Goal: Transaction & Acquisition: Obtain resource

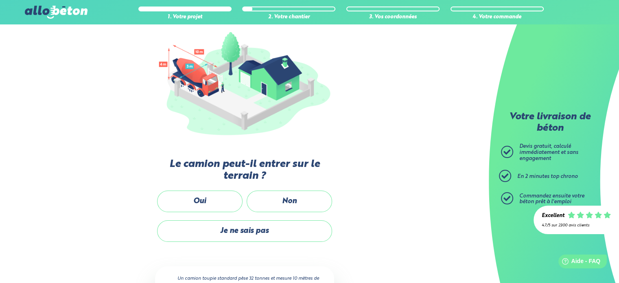
scroll to position [125, 0]
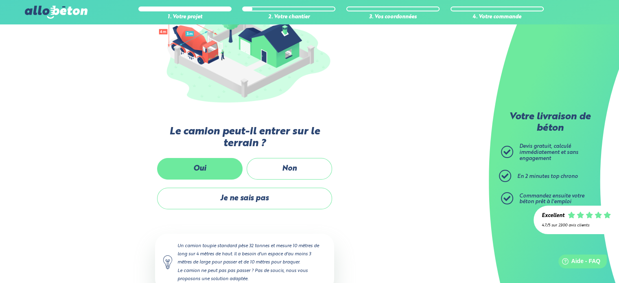
click at [199, 166] on label "Oui" at bounding box center [200, 169] width 86 height 22
click at [0, 0] on input "Oui" at bounding box center [0, 0] width 0 height 0
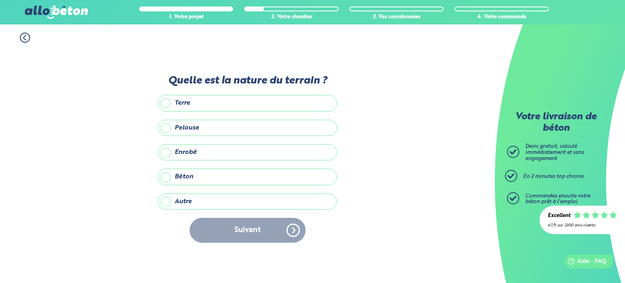
click at [166, 151] on label "Enrobé" at bounding box center [247, 152] width 179 height 16
click at [0, 0] on input "Enrobé" at bounding box center [0, 0] width 0 height 0
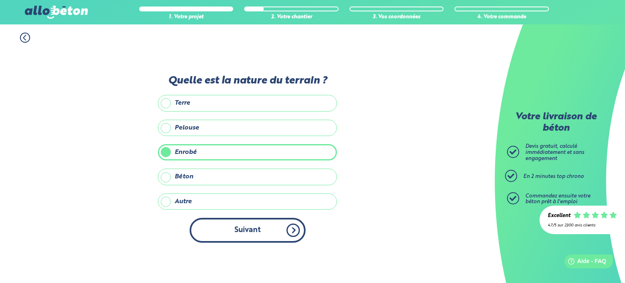
click at [248, 237] on button "Suivant" at bounding box center [248, 230] width 116 height 25
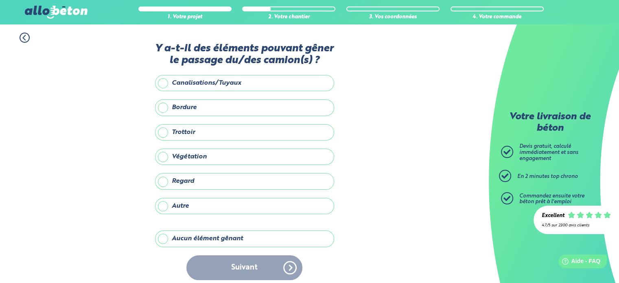
click at [163, 203] on label "Autre" at bounding box center [244, 206] width 179 height 16
click at [0, 0] on input "Autre" at bounding box center [0, 0] width 0 height 0
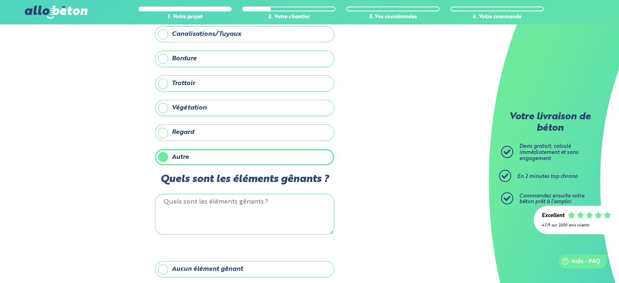
scroll to position [82, 0]
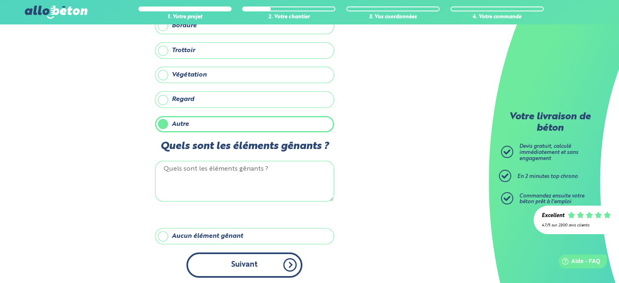
click at [237, 259] on button "Suivant" at bounding box center [244, 264] width 116 height 25
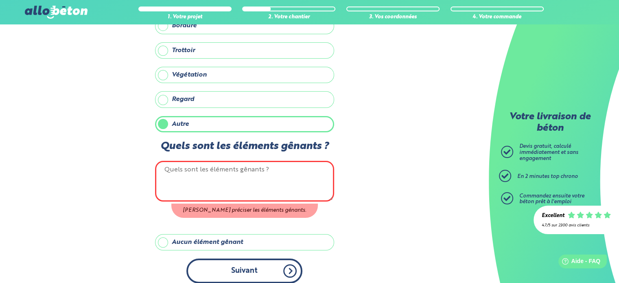
scroll to position [74, 0]
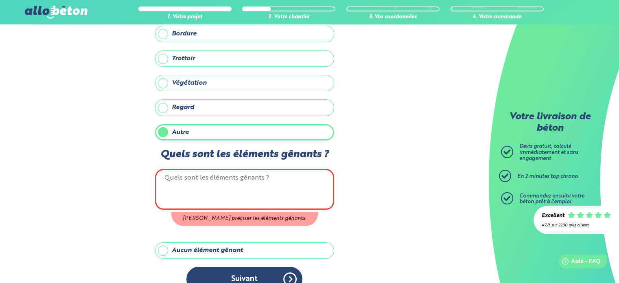
click at [167, 246] on label "Aucun élément gênant" at bounding box center [244, 250] width 179 height 16
click at [0, 0] on input "Aucun élément gênant" at bounding box center [0, 0] width 0 height 0
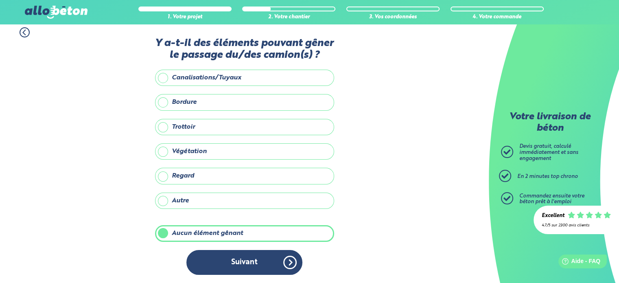
scroll to position [3, 0]
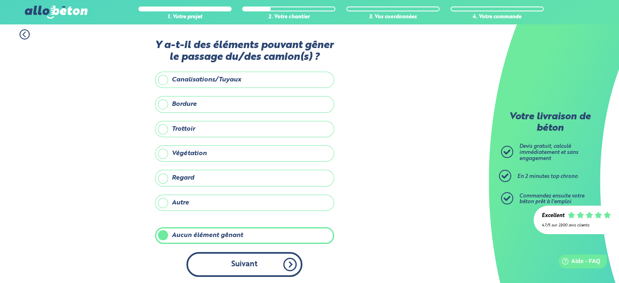
click at [264, 268] on button "Suivant" at bounding box center [244, 264] width 116 height 25
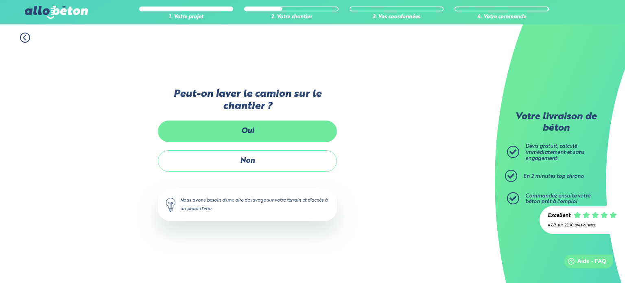
click at [265, 137] on label "Oui" at bounding box center [247, 132] width 179 height 22
click at [0, 0] on input "Oui" at bounding box center [0, 0] width 0 height 0
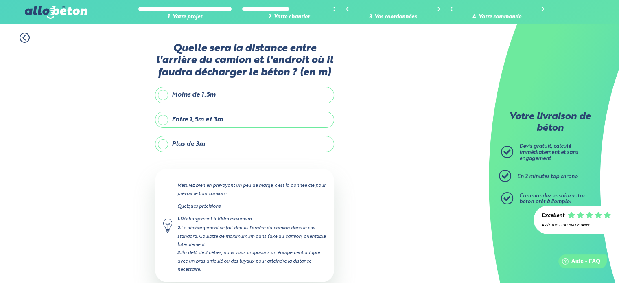
click at [164, 118] on label "Entre 1,5m et 3m" at bounding box center [244, 120] width 179 height 16
click at [0, 0] on input "Entre 1,5m et 3m" at bounding box center [0, 0] width 0 height 0
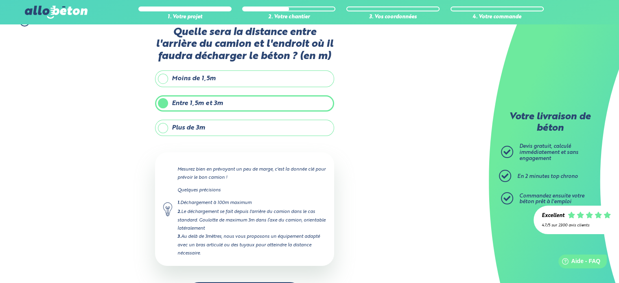
scroll to position [46, 0]
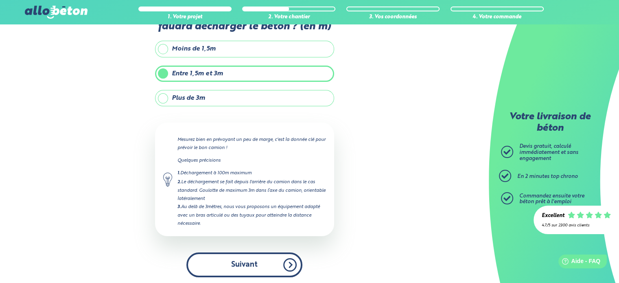
click at [256, 263] on button "Suivant" at bounding box center [244, 264] width 116 height 25
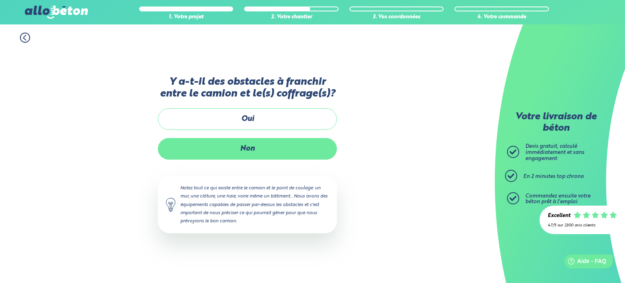
click at [248, 149] on label "Non" at bounding box center [247, 149] width 179 height 22
click at [0, 0] on input "Non" at bounding box center [0, 0] width 0 height 0
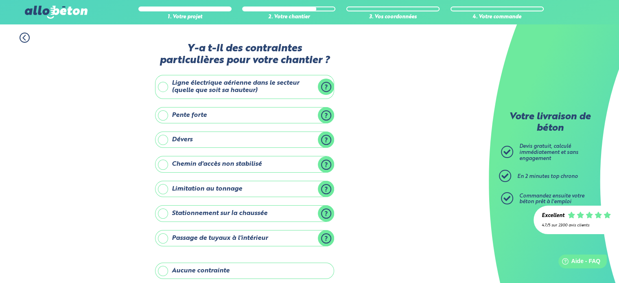
click at [164, 268] on label "Aucune contrainte" at bounding box center [244, 271] width 179 height 16
click at [0, 0] on input "Aucune contrainte" at bounding box center [0, 0] width 0 height 0
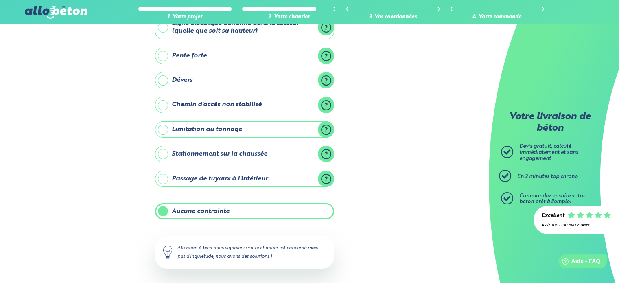
scroll to position [93, 0]
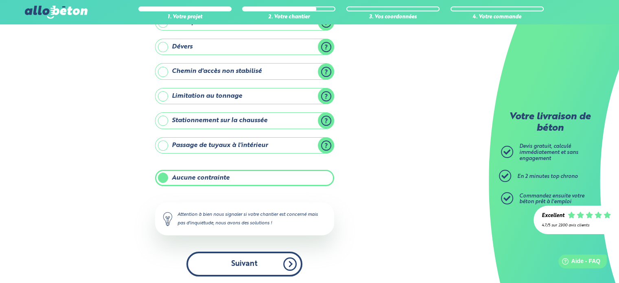
click at [252, 268] on button "Suivant" at bounding box center [244, 264] width 116 height 25
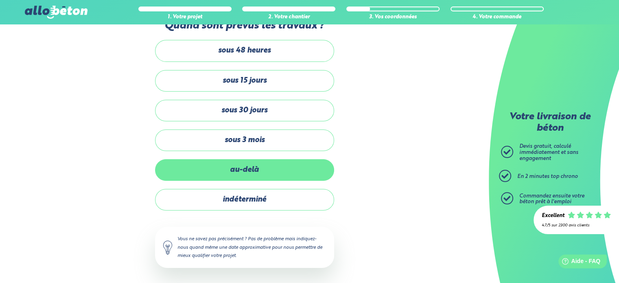
click at [224, 166] on label "au-delà" at bounding box center [244, 170] width 179 height 22
click at [0, 0] on input "au-delà" at bounding box center [0, 0] width 0 height 0
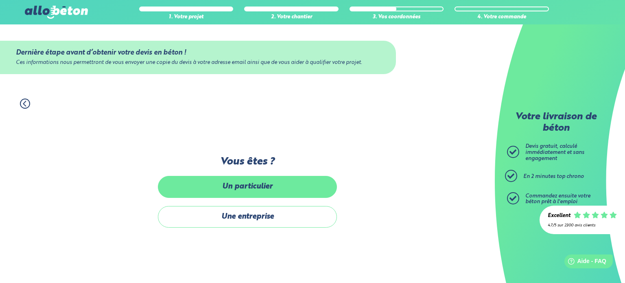
click at [229, 190] on label "Un particulier" at bounding box center [247, 187] width 179 height 22
click at [0, 0] on input "Un particulier" at bounding box center [0, 0] width 0 height 0
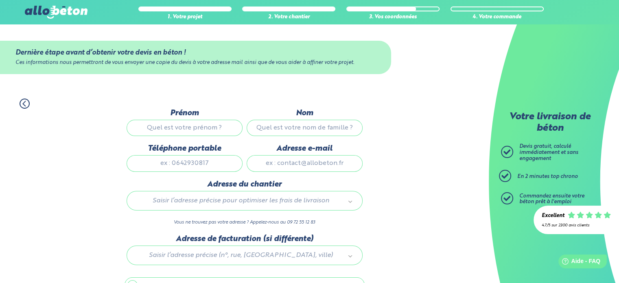
click at [197, 128] on input "Prénom" at bounding box center [185, 128] width 116 height 16
type input "emmanuel"
type input "humbert"
type input "0614929935"
type input "hmanuvic@laposte.net"
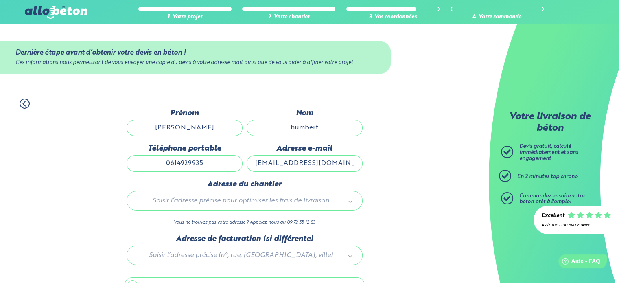
type input "8 rue des genets"
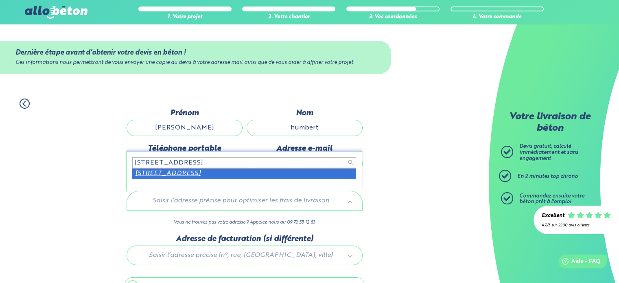
type input "8 rue des genets 29260 plouider"
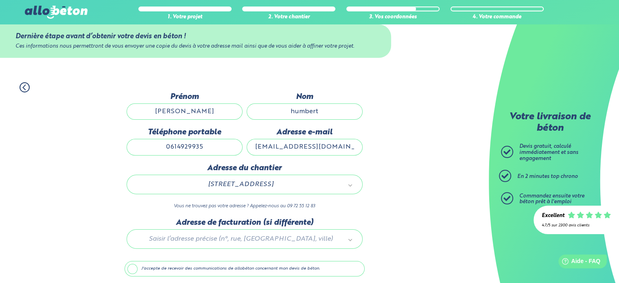
scroll to position [46, 0]
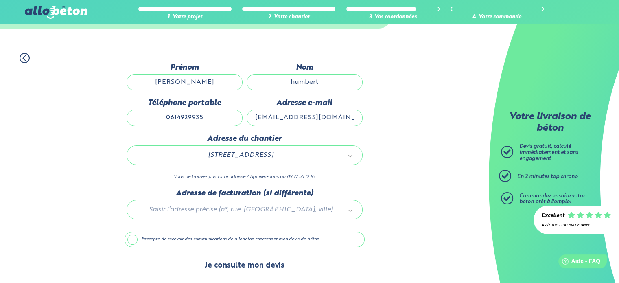
click at [240, 271] on button "Je consulte mon devis" at bounding box center [244, 265] width 96 height 21
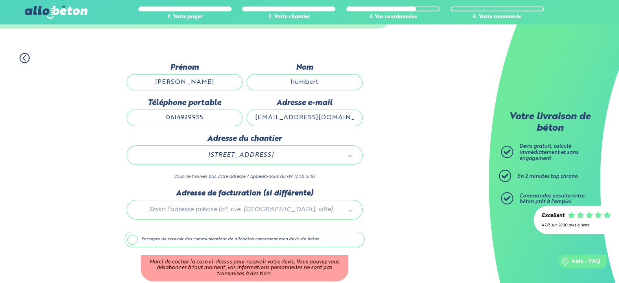
click at [129, 237] on label "J'accepte de recevoir des communications de allobéton concernant mon devis de b…" at bounding box center [245, 239] width 240 height 15
click at [0, 0] on input "J'accepte de recevoir des communications de allobéton concernant mon devis de b…" at bounding box center [0, 0] width 0 height 0
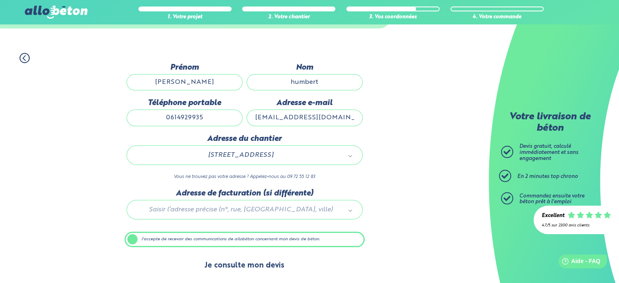
click at [243, 271] on button "Je consulte mon devis" at bounding box center [244, 265] width 96 height 21
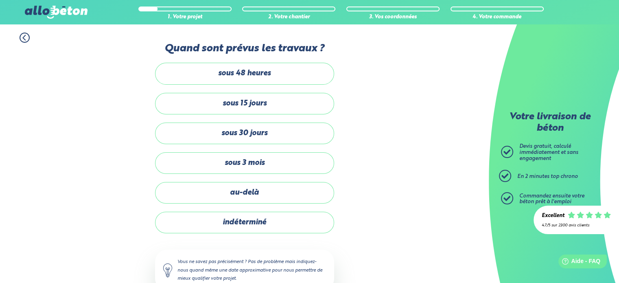
scroll to position [23, 0]
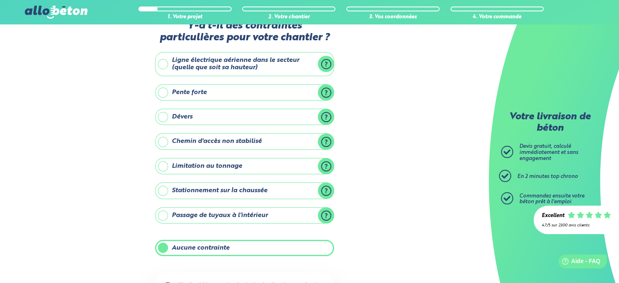
scroll to position [93, 0]
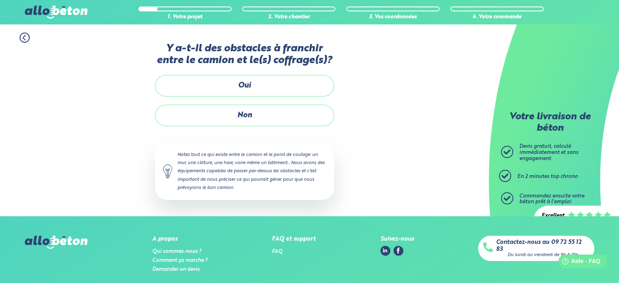
scroll to position [46, 0]
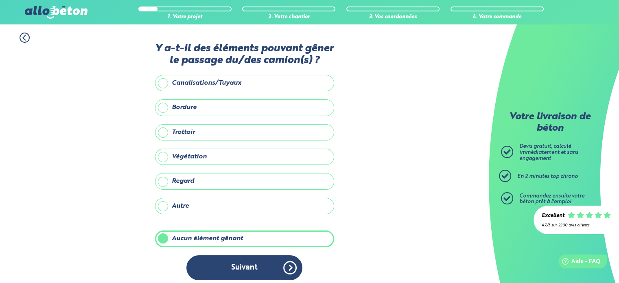
scroll to position [3, 0]
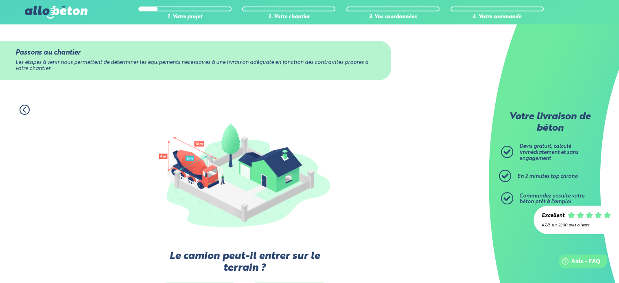
scroll to position [125, 0]
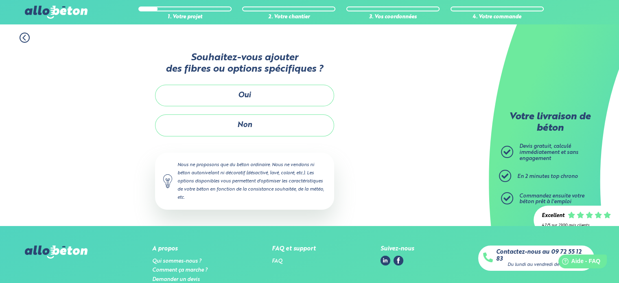
click at [24, 40] on icon at bounding box center [25, 38] width 10 height 10
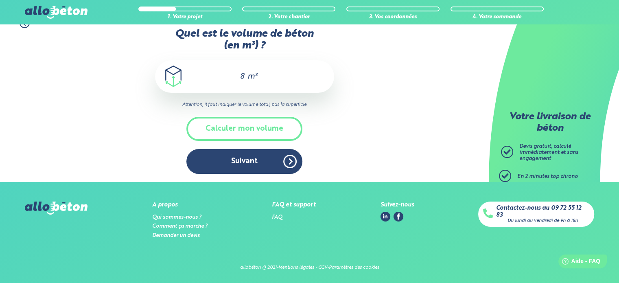
click at [236, 75] on input "8" at bounding box center [239, 77] width 14 height 10
click at [248, 75] on span "m³" at bounding box center [253, 76] width 10 height 8
click at [245, 76] on div "8 m³" at bounding box center [244, 76] width 179 height 33
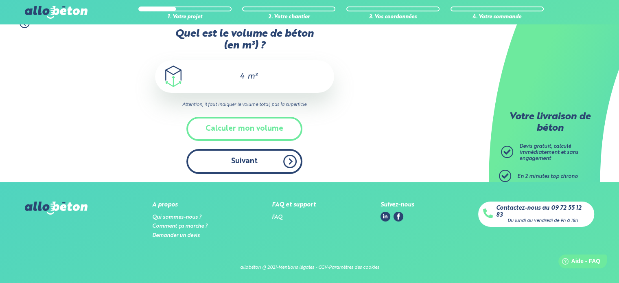
type input "4"
click at [246, 164] on button "Suivant" at bounding box center [244, 161] width 116 height 25
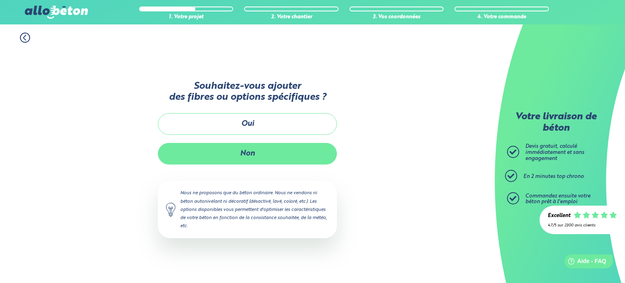
click at [248, 157] on button "Non" at bounding box center [247, 154] width 179 height 22
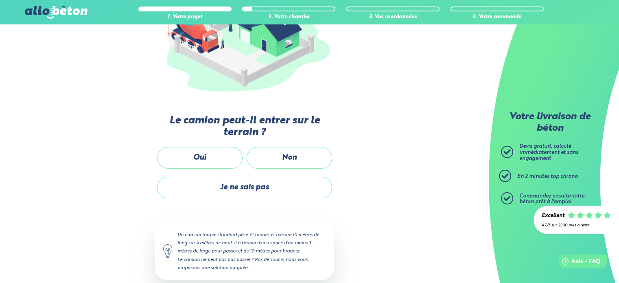
scroll to position [147, 0]
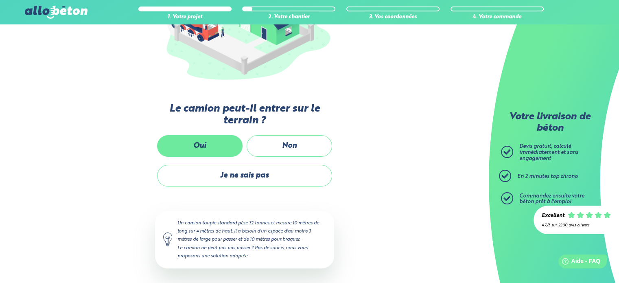
click at [204, 142] on label "Oui" at bounding box center [200, 146] width 86 height 22
click at [0, 0] on input "Oui" at bounding box center [0, 0] width 0 height 0
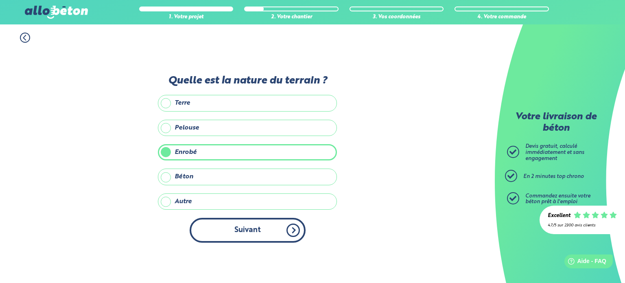
click at [257, 237] on button "Suivant" at bounding box center [248, 230] width 116 height 25
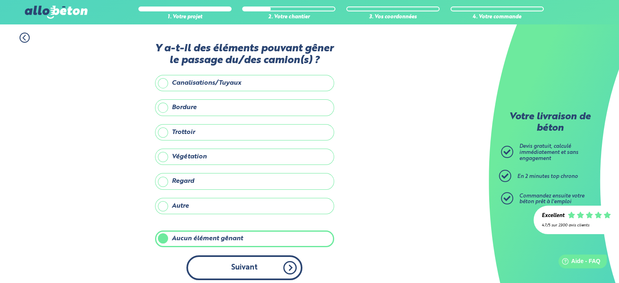
click at [248, 259] on button "Suivant" at bounding box center [244, 267] width 116 height 25
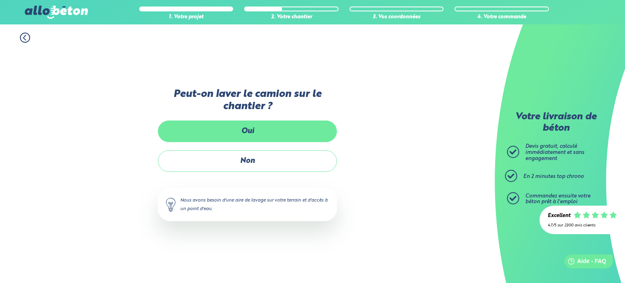
click at [258, 130] on label "Oui" at bounding box center [247, 132] width 179 height 22
click at [0, 0] on input "Oui" at bounding box center [0, 0] width 0 height 0
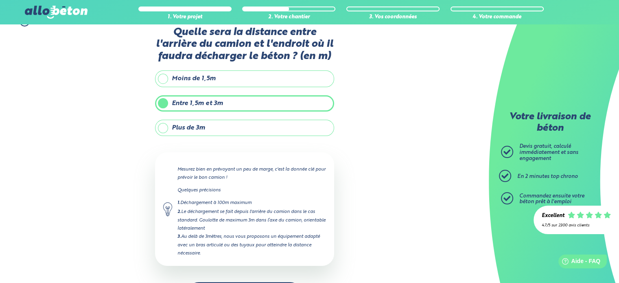
scroll to position [46, 0]
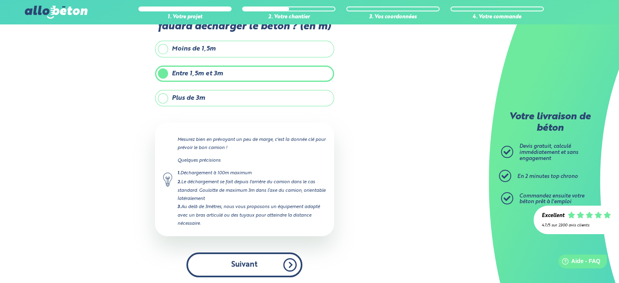
click at [255, 268] on button "Suivant" at bounding box center [244, 264] width 116 height 25
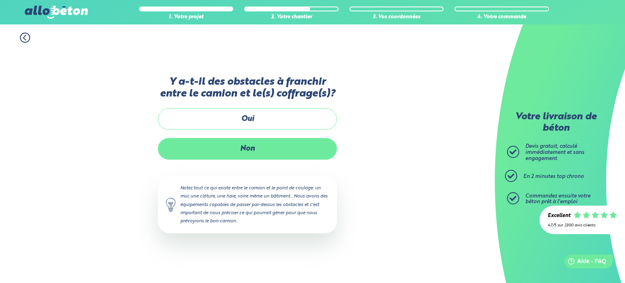
click at [246, 147] on label "Non" at bounding box center [247, 149] width 179 height 22
click at [0, 0] on input "Non" at bounding box center [0, 0] width 0 height 0
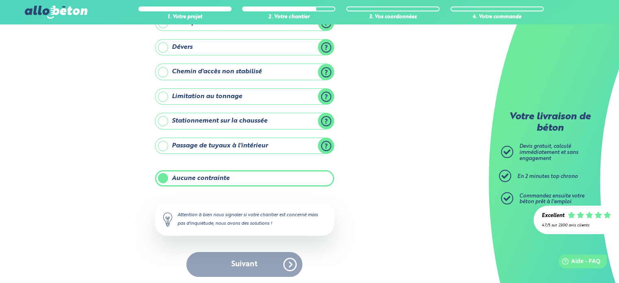
scroll to position [93, 0]
click at [160, 174] on label "Aucune contrainte" at bounding box center [244, 178] width 179 height 16
click at [0, 0] on input "Aucune contrainte" at bounding box center [0, 0] width 0 height 0
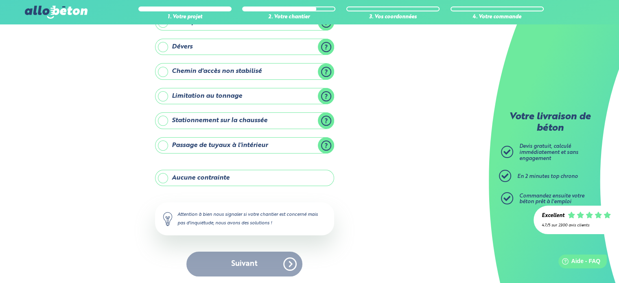
click at [160, 174] on label "Aucune contrainte" at bounding box center [244, 178] width 179 height 16
click at [0, 0] on input "Aucune contrainte" at bounding box center [0, 0] width 0 height 0
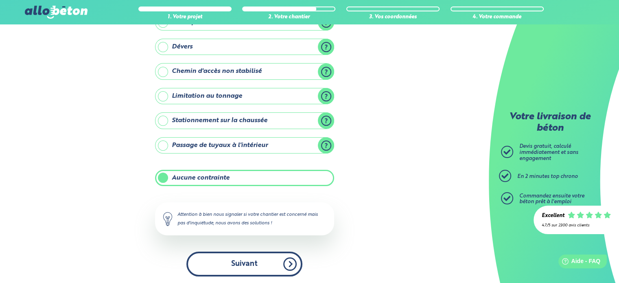
click at [244, 268] on button "Suivant" at bounding box center [244, 264] width 116 height 25
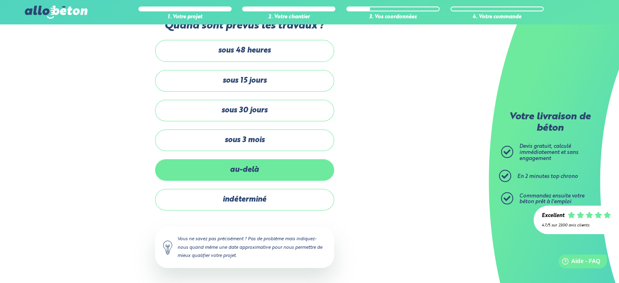
click at [261, 165] on label "au-delà" at bounding box center [244, 170] width 179 height 22
click at [0, 0] on input "au-delà" at bounding box center [0, 0] width 0 height 0
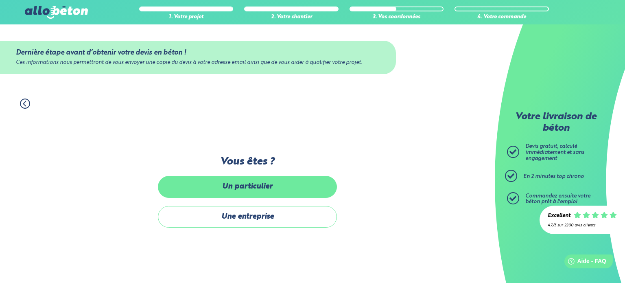
click at [252, 195] on label "Un particulier" at bounding box center [247, 187] width 179 height 22
click at [0, 0] on input "Un particulier" at bounding box center [0, 0] width 0 height 0
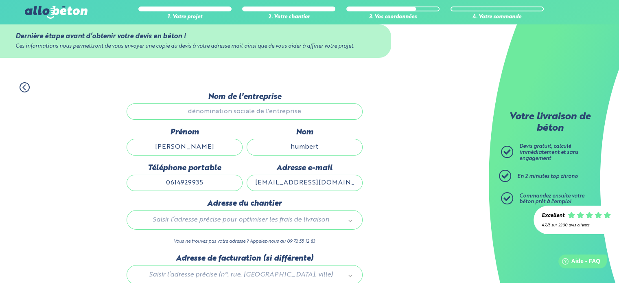
scroll to position [81, 0]
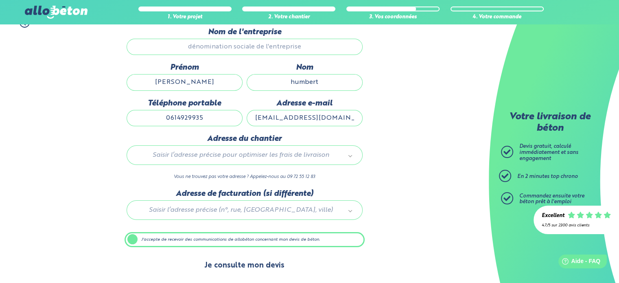
click at [241, 265] on button "Je consulte mon devis" at bounding box center [244, 265] width 96 height 21
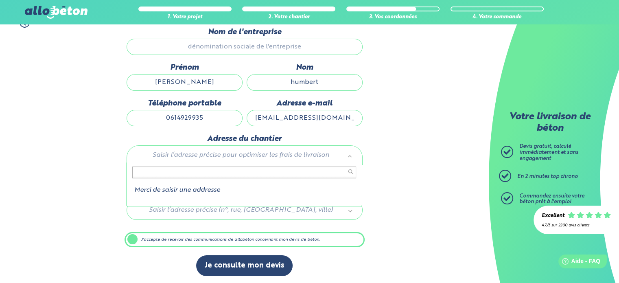
click at [197, 167] on input "text" at bounding box center [244, 172] width 224 height 11
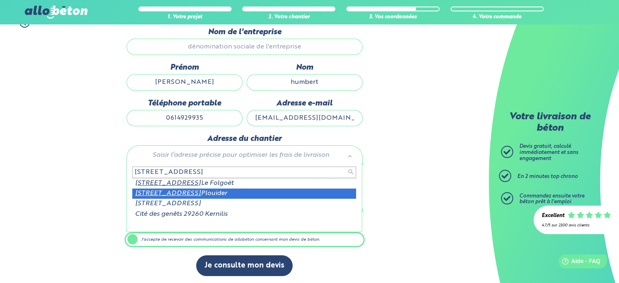
type input "8 rue des genets 29260"
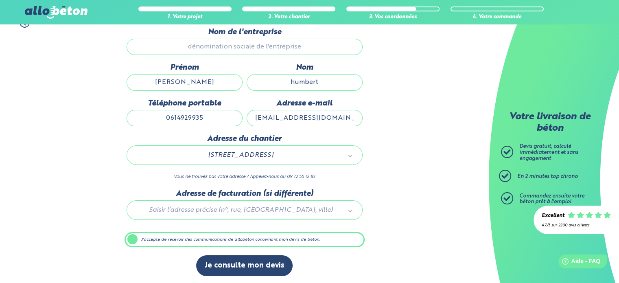
click at [252, 200] on div at bounding box center [245, 208] width 240 height 39
click at [133, 242] on label "J'accepte de recevoir des communications de allobéton concernant mon devis de b…" at bounding box center [245, 239] width 240 height 15
click at [0, 0] on input "J'accepte de recevoir des communications de allobéton concernant mon devis de b…" at bounding box center [0, 0] width 0 height 0
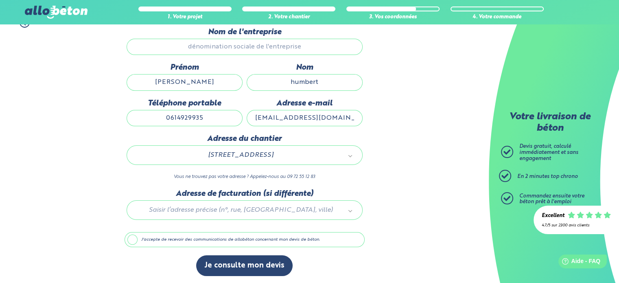
click at [133, 242] on label "J'accepte de recevoir des communications de allobéton concernant mon devis de b…" at bounding box center [245, 239] width 240 height 15
click at [0, 0] on input "J'accepte de recevoir des communications de allobéton concernant mon devis de b…" at bounding box center [0, 0] width 0 height 0
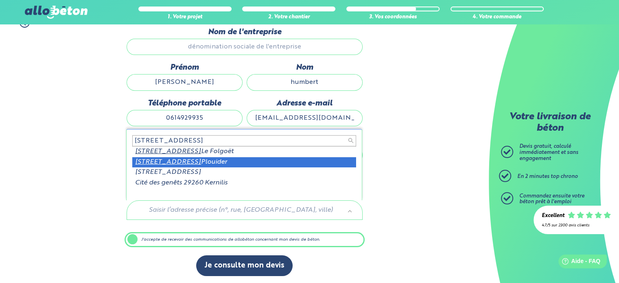
type input "8 rue des genets 29260"
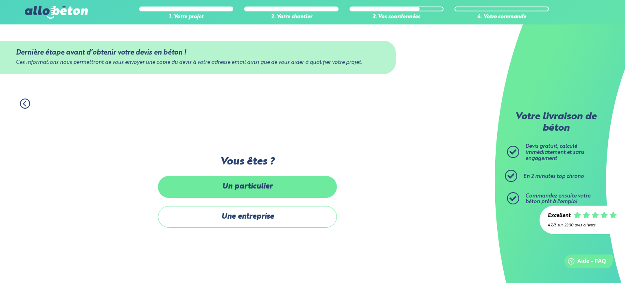
click at [238, 187] on label "Un particulier" at bounding box center [247, 187] width 179 height 22
click at [0, 0] on input "Un particulier" at bounding box center [0, 0] width 0 height 0
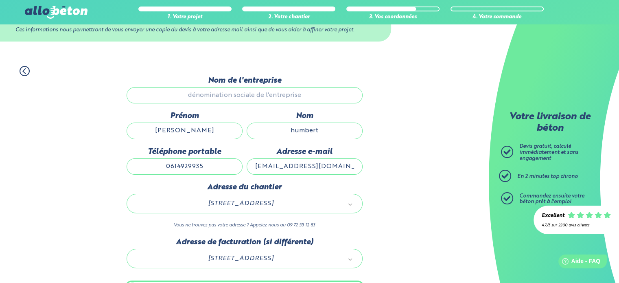
scroll to position [81, 0]
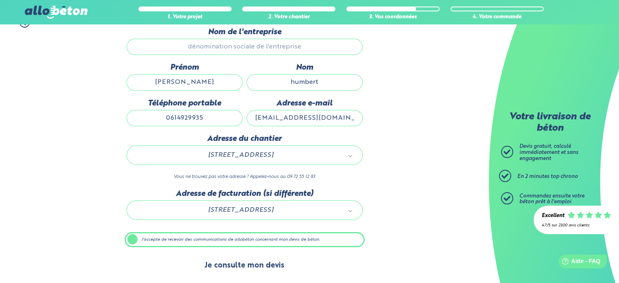
click at [239, 263] on button "Je consulte mon devis" at bounding box center [244, 265] width 96 height 21
click at [242, 265] on button "Je consulte mon devis" at bounding box center [244, 265] width 96 height 21
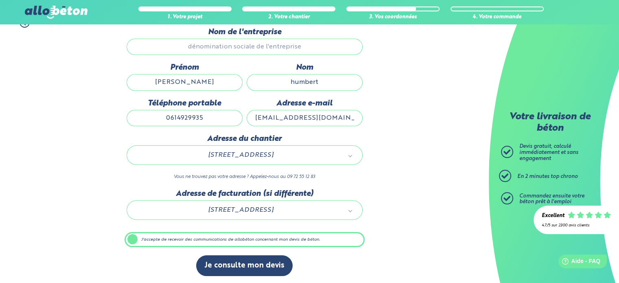
click at [134, 235] on label "J'accepte de recevoir des communications de allobéton concernant mon devis de b…" at bounding box center [245, 239] width 240 height 15
click at [0, 0] on input "J'accepte de recevoir des communications de allobéton concernant mon devis de b…" at bounding box center [0, 0] width 0 height 0
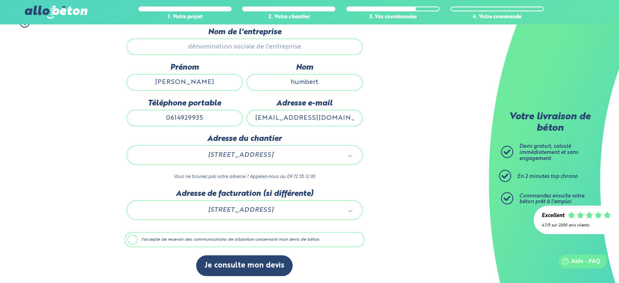
click at [134, 235] on label "J'accepte de recevoir des communications de allobéton concernant mon devis de b…" at bounding box center [245, 239] width 240 height 15
click at [0, 0] on input "J'accepte de recevoir des communications de allobéton concernant mon devis de b…" at bounding box center [0, 0] width 0 height 0
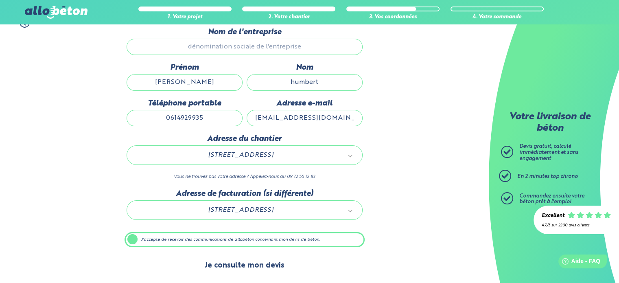
click at [262, 267] on button "Je consulte mon devis" at bounding box center [244, 265] width 96 height 21
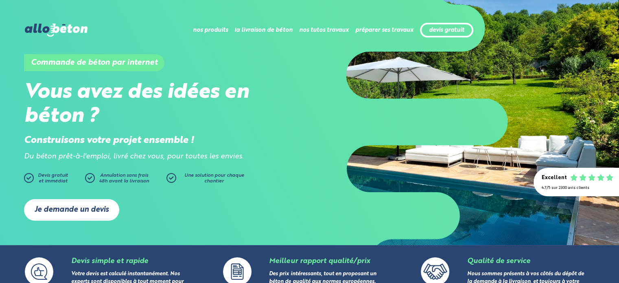
click at [66, 205] on link "Je demande un devis" at bounding box center [71, 210] width 95 height 22
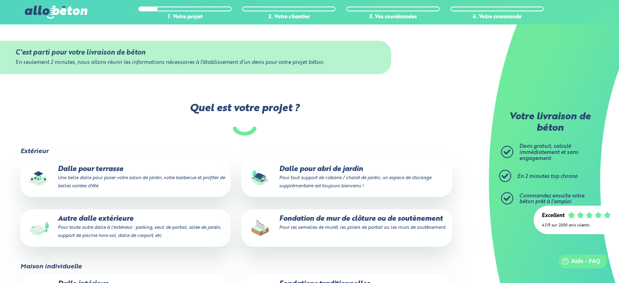
click at [95, 177] on small "Une belle dalle pour poser votre salon de jardin, votre barbecue et profiter de…" at bounding box center [141, 181] width 167 height 13
click at [0, 0] on input "Dalle pour terrasse Une belle dalle pour poser votre salon de jardin, votre bar…" at bounding box center [0, 0] width 0 height 0
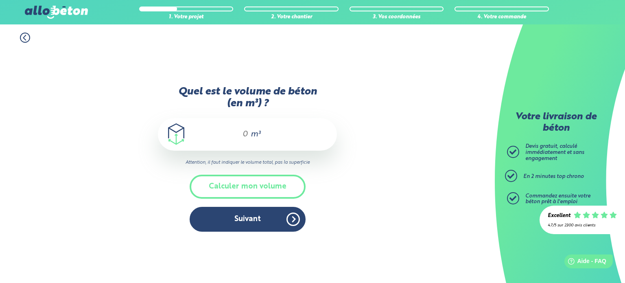
click at [244, 129] on div "m³" at bounding box center [247, 134] width 179 height 33
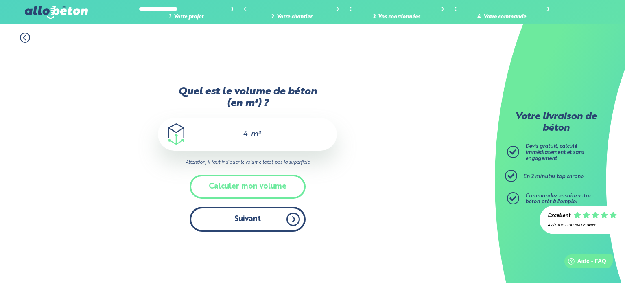
type input "4"
click at [248, 223] on button "Suivant" at bounding box center [248, 219] width 116 height 25
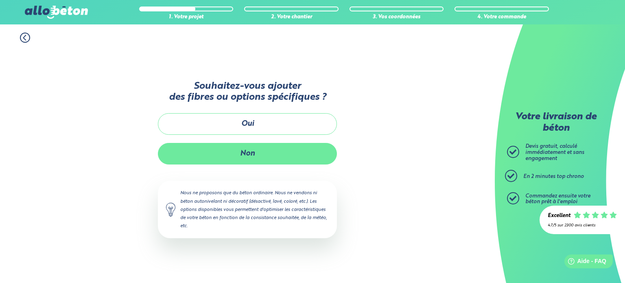
click at [241, 161] on button "Non" at bounding box center [247, 154] width 179 height 22
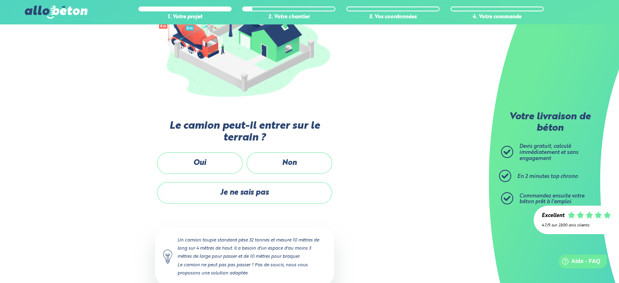
scroll to position [147, 0]
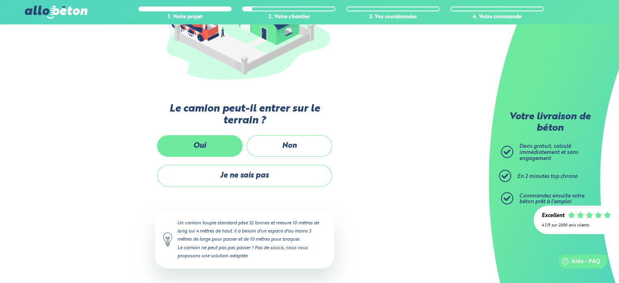
click at [198, 140] on label "Oui" at bounding box center [200, 146] width 86 height 22
click at [0, 0] on input "Oui" at bounding box center [0, 0] width 0 height 0
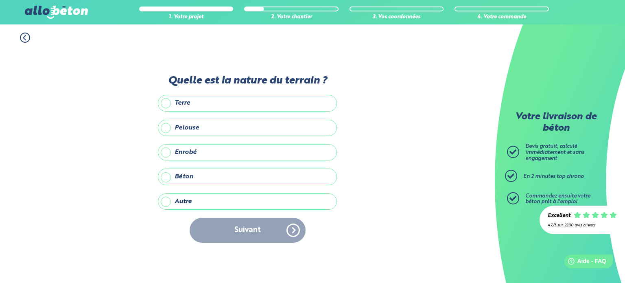
click at [167, 201] on label "Autre" at bounding box center [247, 201] width 179 height 16
click at [0, 0] on input "Autre" at bounding box center [0, 0] width 0 height 0
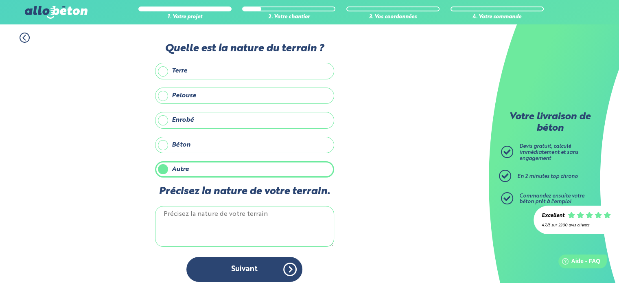
click at [161, 118] on label "Enrobé" at bounding box center [244, 120] width 179 height 16
click at [0, 0] on input "Enrobé" at bounding box center [0, 0] width 0 height 0
click at [166, 169] on label "Autre" at bounding box center [244, 169] width 179 height 16
click at [0, 0] on input "Autre" at bounding box center [0, 0] width 0 height 0
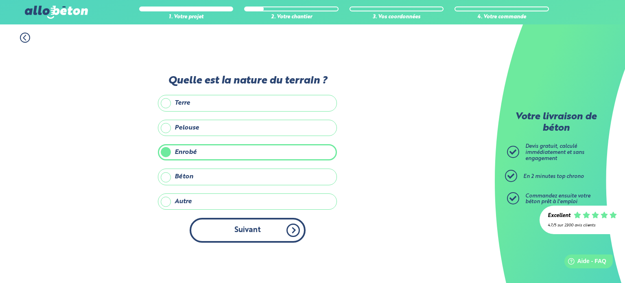
click at [254, 230] on button "Suivant" at bounding box center [248, 230] width 116 height 25
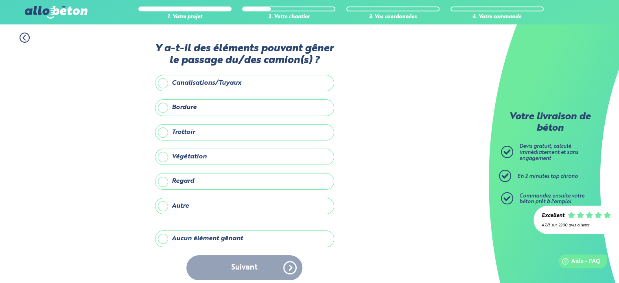
click at [164, 237] on label "Aucun élément gênant" at bounding box center [244, 238] width 179 height 16
click at [0, 0] on input "Aucun élément gênant" at bounding box center [0, 0] width 0 height 0
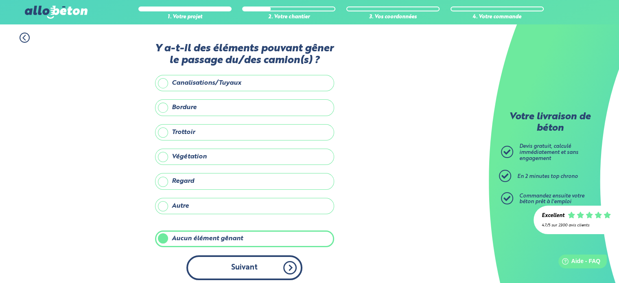
click at [239, 268] on button "Suivant" at bounding box center [244, 267] width 116 height 25
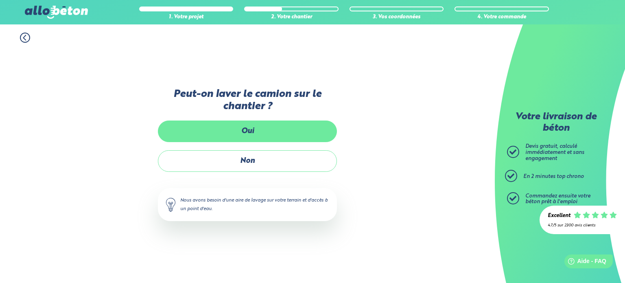
click at [256, 123] on label "Oui" at bounding box center [247, 132] width 179 height 22
click at [0, 0] on input "Oui" at bounding box center [0, 0] width 0 height 0
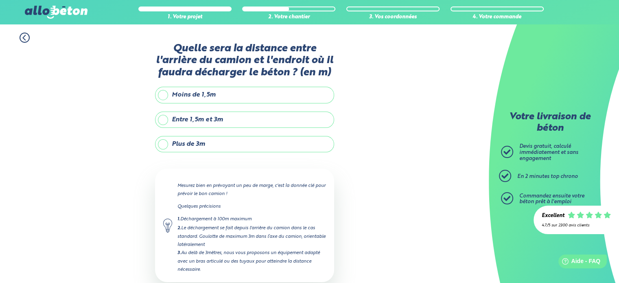
click at [168, 120] on label "Entre 1,5m et 3m" at bounding box center [244, 120] width 179 height 16
click at [0, 0] on input "Entre 1,5m et 3m" at bounding box center [0, 0] width 0 height 0
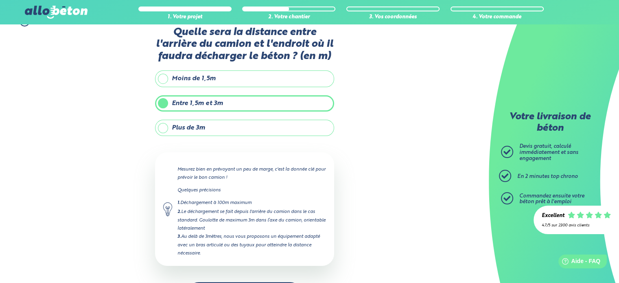
scroll to position [46, 0]
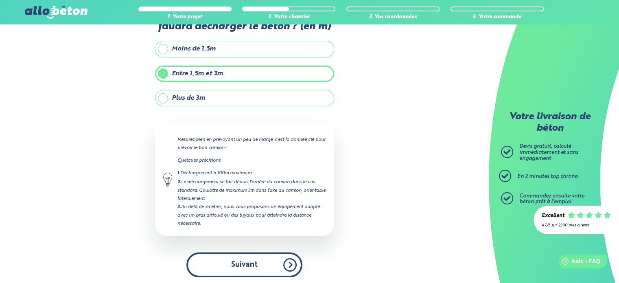
click at [231, 265] on button "Suivant" at bounding box center [244, 264] width 116 height 25
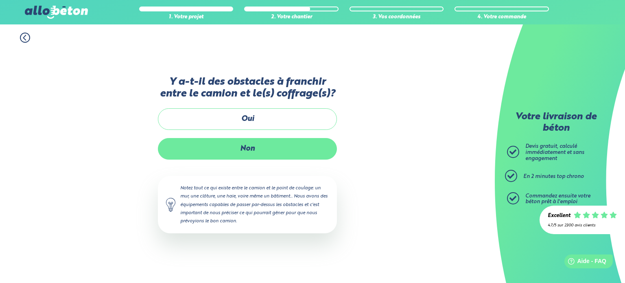
click at [250, 151] on label "Non" at bounding box center [247, 149] width 179 height 22
click at [0, 0] on input "Non" at bounding box center [0, 0] width 0 height 0
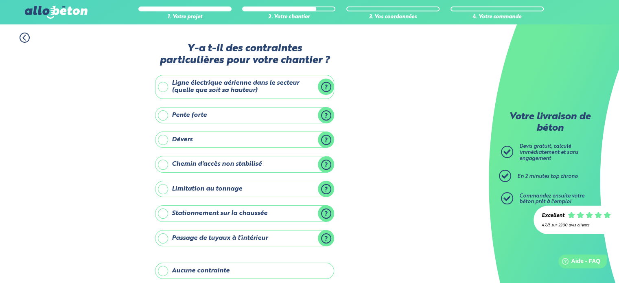
click at [160, 269] on label "Aucune contrainte" at bounding box center [244, 271] width 179 height 16
click at [0, 0] on input "Aucune contrainte" at bounding box center [0, 0] width 0 height 0
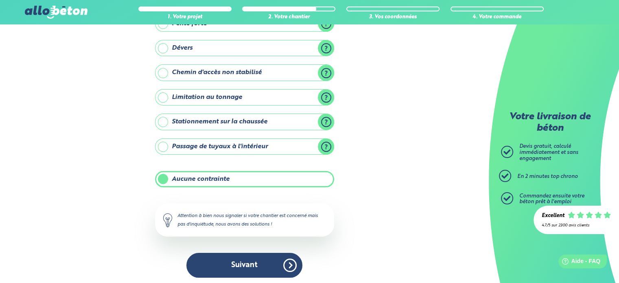
scroll to position [93, 0]
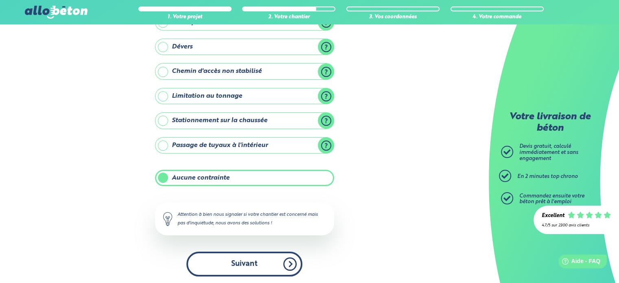
click at [244, 266] on button "Suivant" at bounding box center [244, 264] width 116 height 25
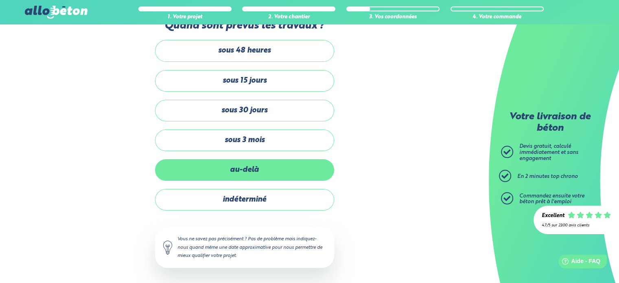
click at [246, 166] on label "au-delà" at bounding box center [244, 170] width 179 height 22
click at [0, 0] on input "au-delà" at bounding box center [0, 0] width 0 height 0
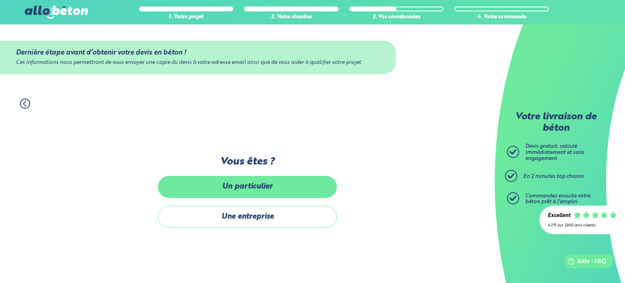
click at [249, 184] on label "Un particulier" at bounding box center [247, 187] width 179 height 22
click at [0, 0] on input "Un particulier" at bounding box center [0, 0] width 0 height 0
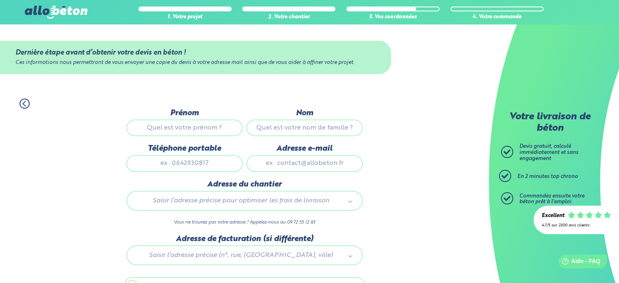
click at [186, 132] on input "Prénom" at bounding box center [185, 128] width 116 height 16
type input "emmanuel"
type input "humbert"
type input "0614929935"
type input "hmanuvic@laposte.net"
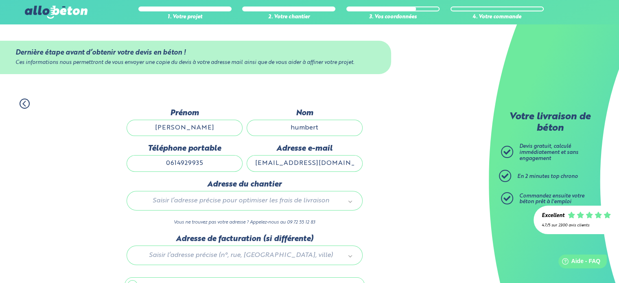
type input "8 rue des genets"
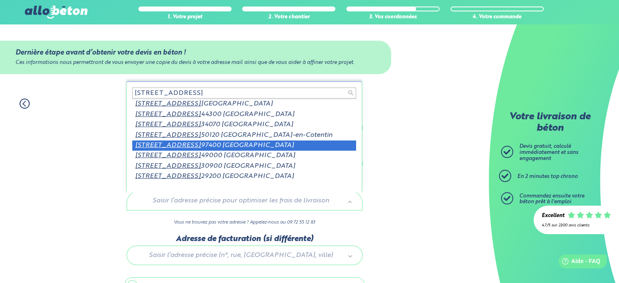
scroll to position [1, 0]
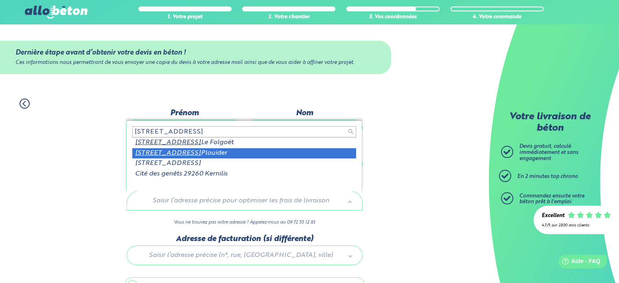
type input "8 rue des genets 29260"
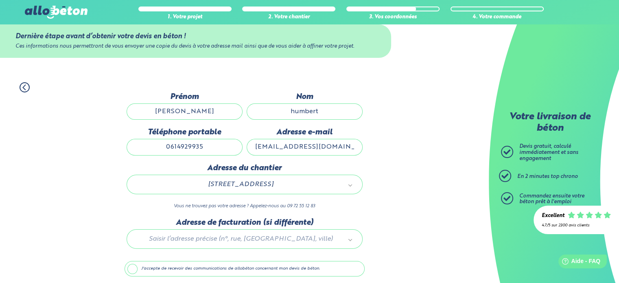
scroll to position [46, 0]
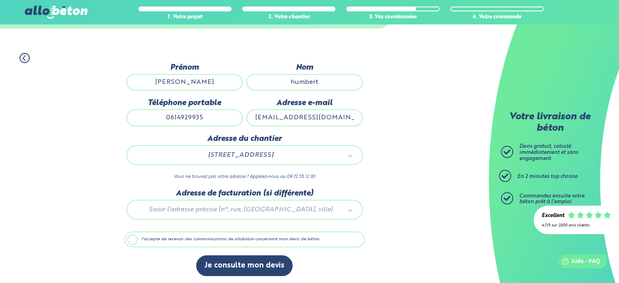
click at [134, 237] on label "J'accepte de recevoir des communications de allobéton concernant mon devis de b…" at bounding box center [245, 239] width 240 height 15
click at [0, 0] on input "J'accepte de recevoir des communications de allobéton concernant mon devis de b…" at bounding box center [0, 0] width 0 height 0
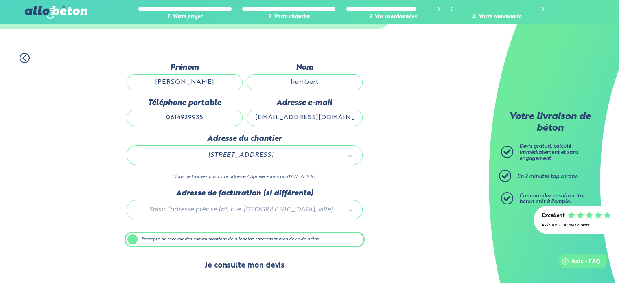
click at [226, 263] on button "Je consulte mon devis" at bounding box center [244, 265] width 96 height 21
